Goal: Transaction & Acquisition: Purchase product/service

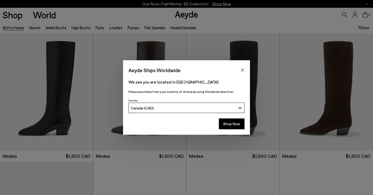
click at [237, 127] on button "Shop Now" at bounding box center [232, 124] width 26 height 11
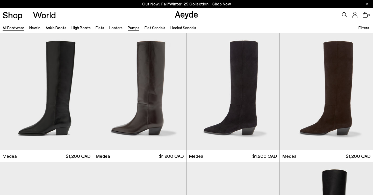
click at [129, 28] on link "Pumps" at bounding box center [134, 27] width 12 height 5
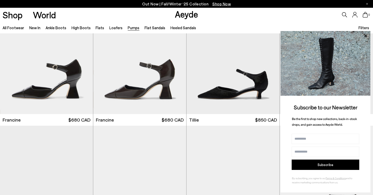
scroll to position [76, 0]
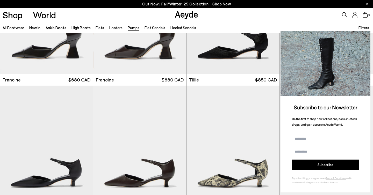
click at [366, 35] on icon at bounding box center [365, 35] width 3 height 3
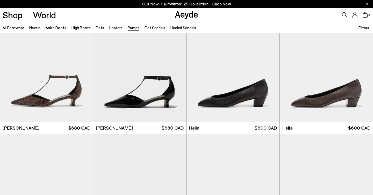
scroll to position [371, 0]
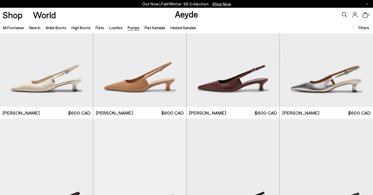
scroll to position [1584, 0]
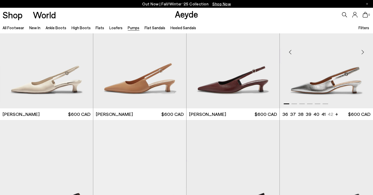
click at [361, 50] on div "Next slide" at bounding box center [363, 53] width 16 height 16
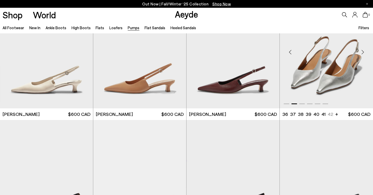
click at [361, 50] on div "Next slide" at bounding box center [363, 53] width 16 height 16
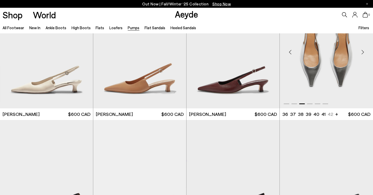
click at [361, 50] on div "Next slide" at bounding box center [363, 53] width 16 height 16
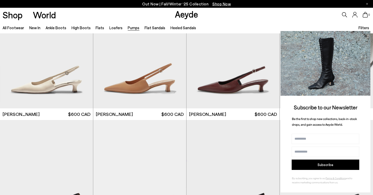
click at [366, 34] on icon at bounding box center [365, 36] width 7 height 7
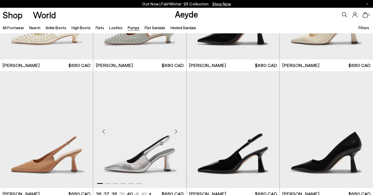
scroll to position [1952, 0]
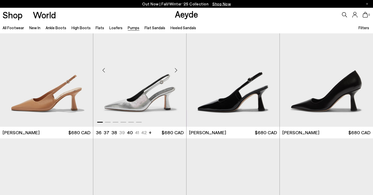
click at [127, 108] on img "1 / 6" at bounding box center [139, 68] width 93 height 117
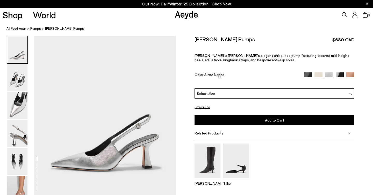
scroll to position [1, 0]
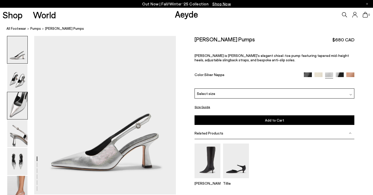
click at [19, 105] on img at bounding box center [17, 105] width 20 height 27
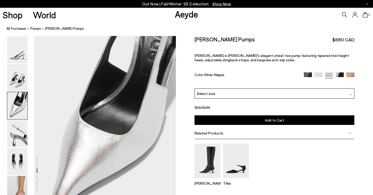
scroll to position [350, 0]
click at [19, 127] on img at bounding box center [17, 133] width 20 height 27
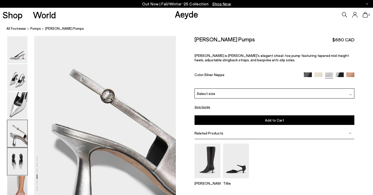
click at [23, 163] on img at bounding box center [17, 161] width 20 height 27
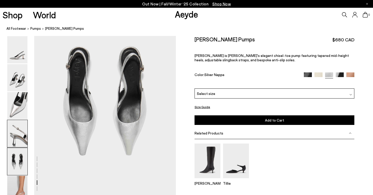
scroll to position [763, 0]
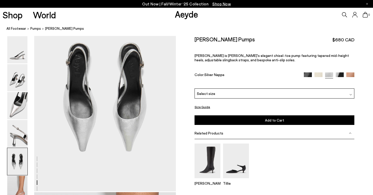
click at [302, 96] on div "Select size" at bounding box center [274, 94] width 160 height 10
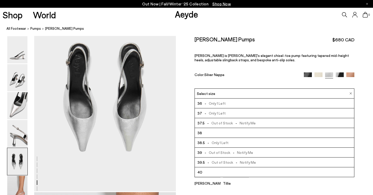
click at [259, 179] on div "Alexis Tillie" at bounding box center [274, 167] width 160 height 46
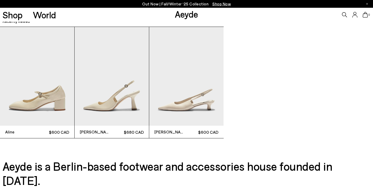
scroll to position [1457, 0]
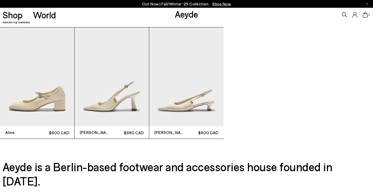
click at [111, 99] on img "2 / 3" at bounding box center [112, 76] width 74 height 99
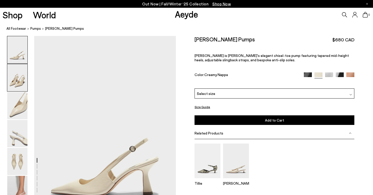
click at [21, 78] on img at bounding box center [17, 77] width 20 height 27
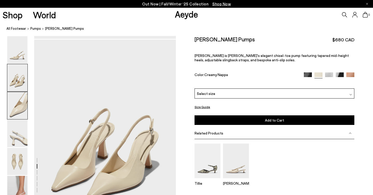
scroll to position [190, 0]
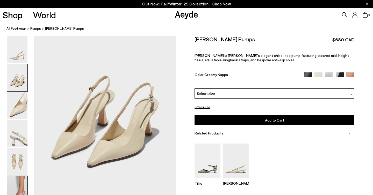
click at [19, 183] on img at bounding box center [17, 189] width 20 height 27
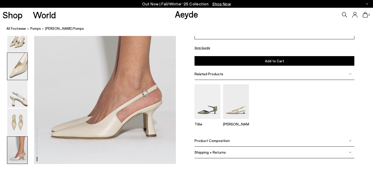
scroll to position [1011, 0]
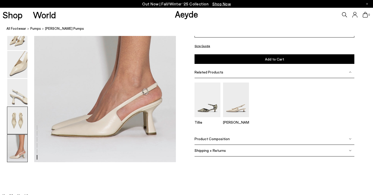
click at [20, 114] on img at bounding box center [17, 120] width 20 height 27
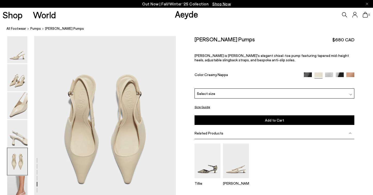
scroll to position [759, 0]
click at [21, 55] on img at bounding box center [17, 49] width 20 height 27
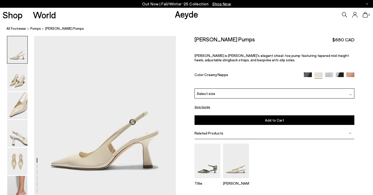
scroll to position [37, 0]
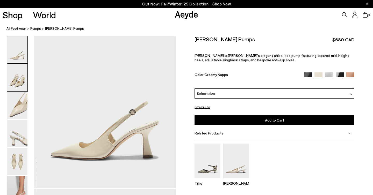
click at [17, 80] on img at bounding box center [17, 77] width 20 height 27
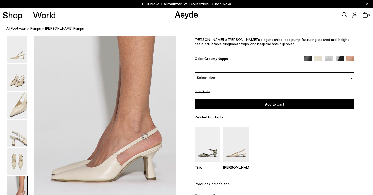
scroll to position [954, 0]
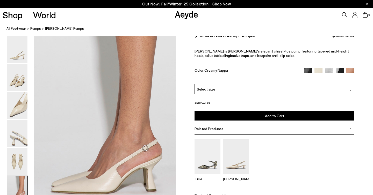
click at [271, 88] on div "Select size" at bounding box center [274, 89] width 160 height 10
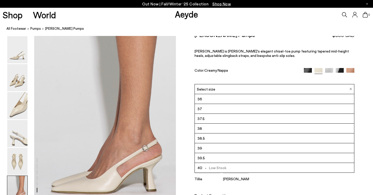
click at [226, 149] on li "39" at bounding box center [274, 148] width 159 height 10
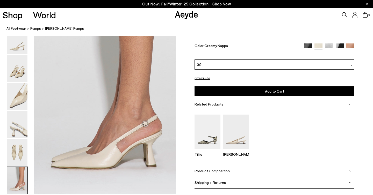
scroll to position [982, 0]
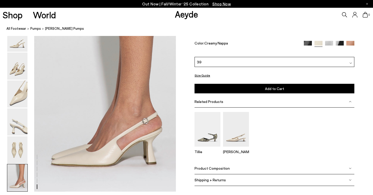
click at [279, 87] on span "Add to Cart" at bounding box center [274, 88] width 19 height 4
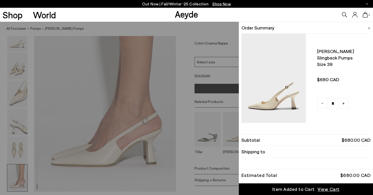
scroll to position [0, 0]
click at [328, 189] on span "View Cart" at bounding box center [328, 189] width 22 height 6
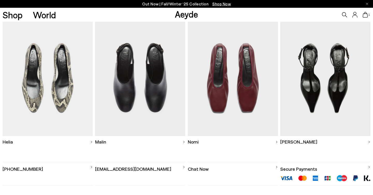
scroll to position [151, 0]
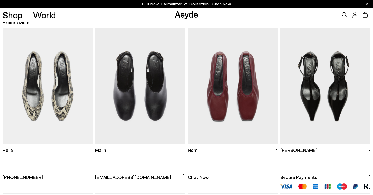
click at [41, 102] on img at bounding box center [48, 86] width 90 height 117
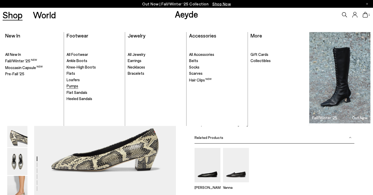
click at [73, 87] on span "Pumps" at bounding box center [73, 86] width 12 height 5
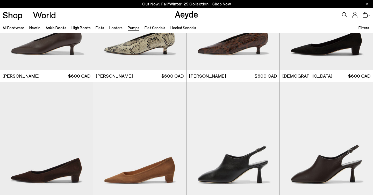
scroll to position [694, 0]
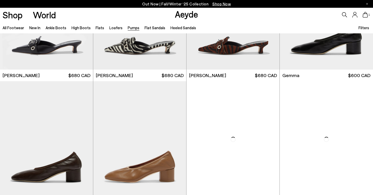
scroll to position [1373, 0]
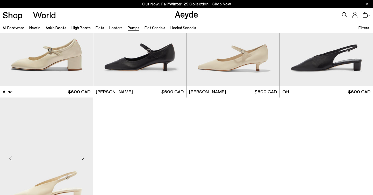
scroll to position [2248, 0]
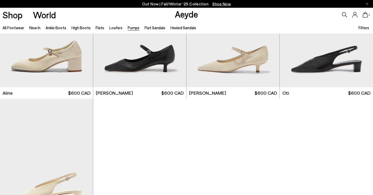
click at [367, 16] on icon at bounding box center [365, 15] width 5 height 6
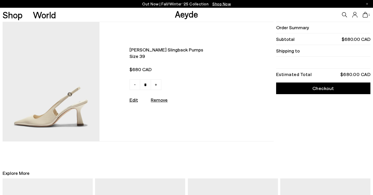
click at [135, 52] on span "Fernanda slingback pumps" at bounding box center [182, 50] width 106 height 6
click at [45, 89] on img at bounding box center [51, 81] width 97 height 119
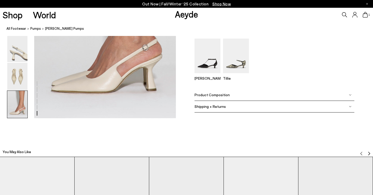
scroll to position [1055, 0]
click at [270, 98] on div "Product Composition" at bounding box center [274, 95] width 160 height 12
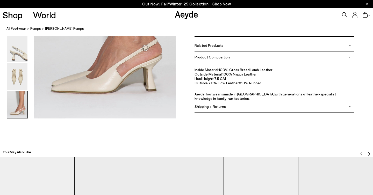
scroll to position [1054, 0]
